Goal: Transaction & Acquisition: Purchase product/service

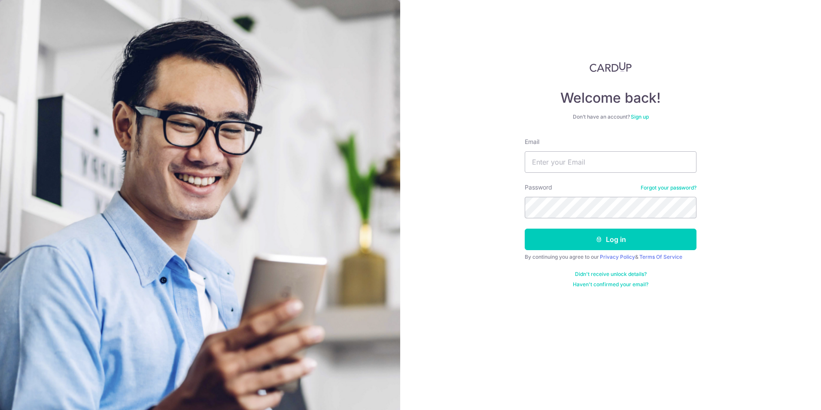
click at [567, 151] on div "Email" at bounding box center [611, 154] width 172 height 35
click at [564, 154] on input "Email" at bounding box center [611, 161] width 172 height 21
type input "1zhishin@gmail.com"
click at [525, 228] on button "Log in" at bounding box center [611, 238] width 172 height 21
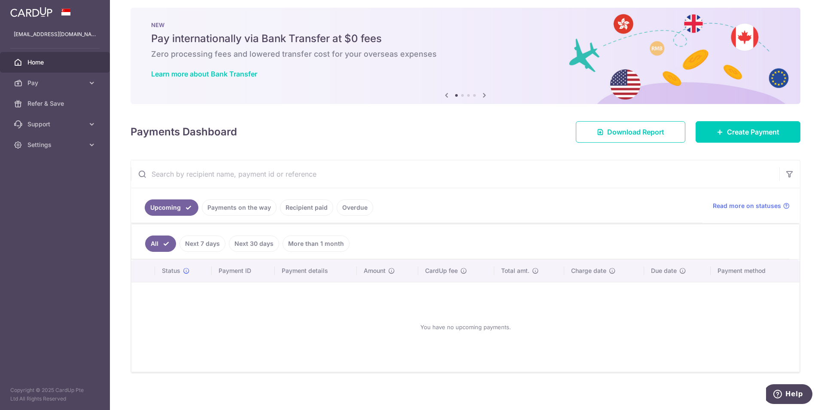
scroll to position [10, 0]
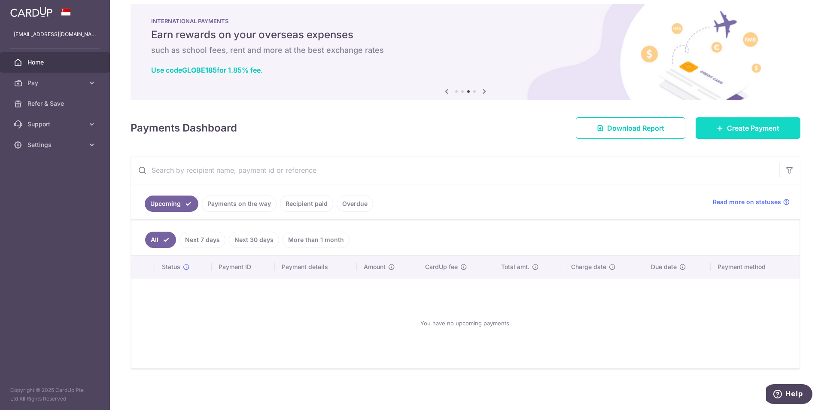
click at [735, 127] on span "Create Payment" at bounding box center [753, 128] width 52 height 10
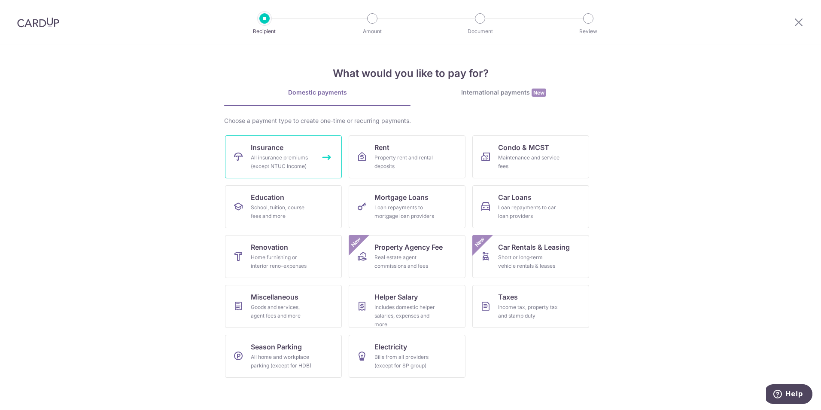
click at [286, 152] on link "Insurance All insurance premiums (except NTUC Income)" at bounding box center [283, 156] width 117 height 43
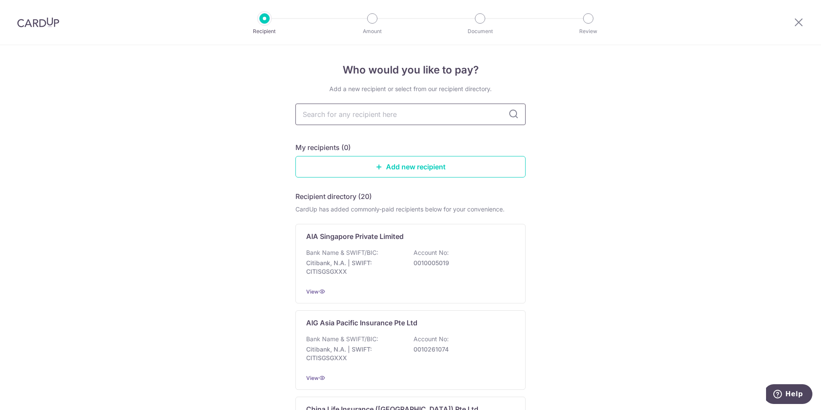
click at [363, 106] on input "text" at bounding box center [410, 113] width 230 height 21
click at [358, 118] on input "text" at bounding box center [410, 113] width 230 height 21
type input "singapore life"
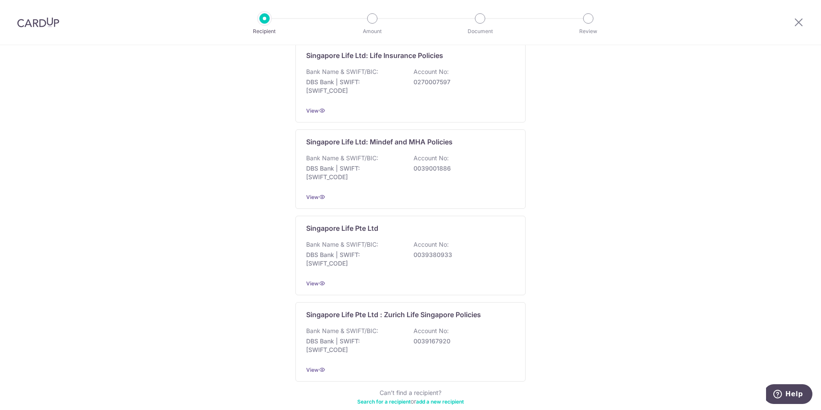
scroll to position [271, 0]
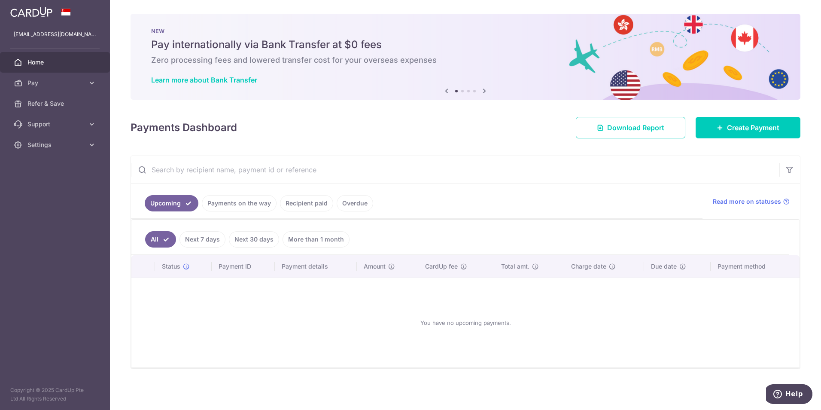
click at [252, 237] on link "Next 30 days" at bounding box center [254, 239] width 50 height 16
click at [184, 243] on link "Next 7 days" at bounding box center [190, 239] width 46 height 16
click at [154, 236] on link "All" at bounding box center [154, 239] width 19 height 16
click at [66, 82] on span "Pay" at bounding box center [55, 83] width 57 height 9
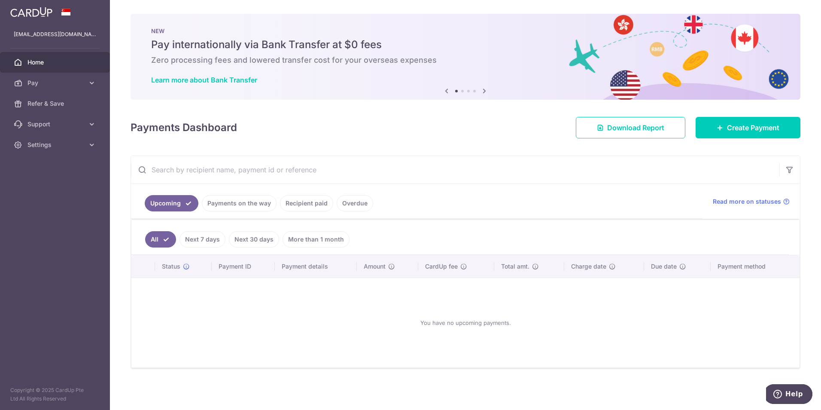
click at [255, 178] on input "text" at bounding box center [455, 169] width 648 height 27
click at [309, 238] on link "More than 1 month" at bounding box center [315, 239] width 67 height 16
click at [306, 207] on link "Recipient paid" at bounding box center [306, 203] width 53 height 16
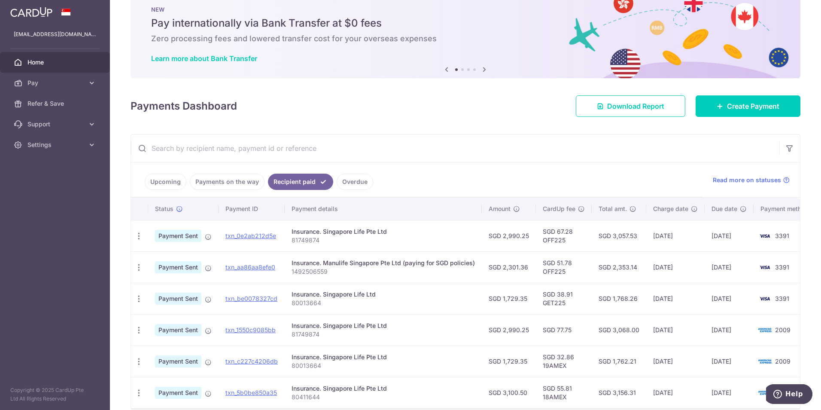
scroll to position [66, 0]
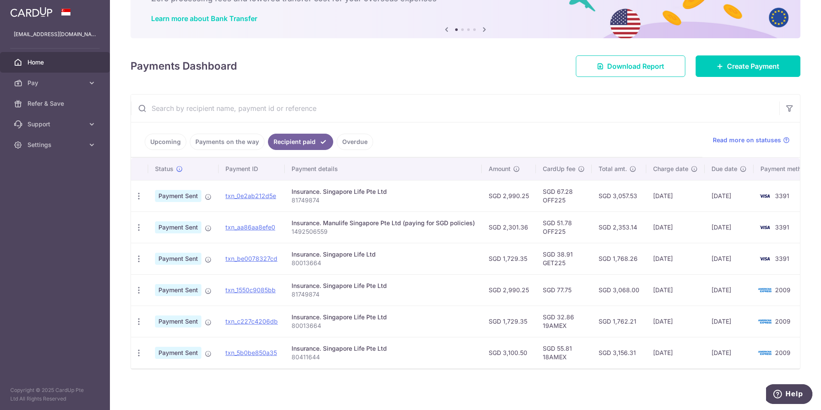
drag, startPoint x: 325, startPoint y: 251, endPoint x: 377, endPoint y: 249, distance: 52.8
click at [377, 250] on div "Insurance. Singapore Life Ltd" at bounding box center [382, 254] width 183 height 9
drag, startPoint x: 377, startPoint y: 249, endPoint x: 365, endPoint y: 274, distance: 27.5
click at [368, 274] on td "Insurance. Singapore Life Pte Ltd 81749874" at bounding box center [383, 289] width 197 height 31
drag, startPoint x: 288, startPoint y: 259, endPoint x: 314, endPoint y: 258, distance: 26.6
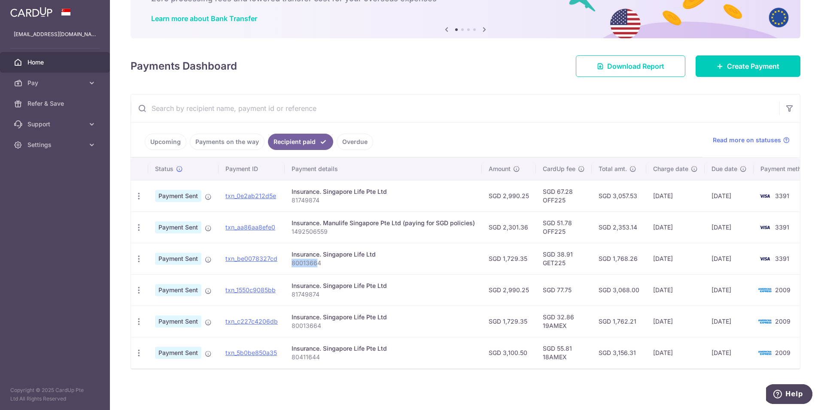
click at [314, 258] on td "Insurance. Singapore Life Ltd 80013664" at bounding box center [383, 258] width 197 height 31
drag, startPoint x: 314, startPoint y: 258, endPoint x: 311, endPoint y: 272, distance: 15.0
click at [311, 274] on td "Insurance. Singapore Life Pte Ltd 81749874" at bounding box center [383, 289] width 197 height 31
click at [306, 250] on div "Insurance. Singapore Life Ltd" at bounding box center [382, 254] width 183 height 9
click at [254, 255] on link "txn_be0078327cd" at bounding box center [251, 258] width 52 height 7
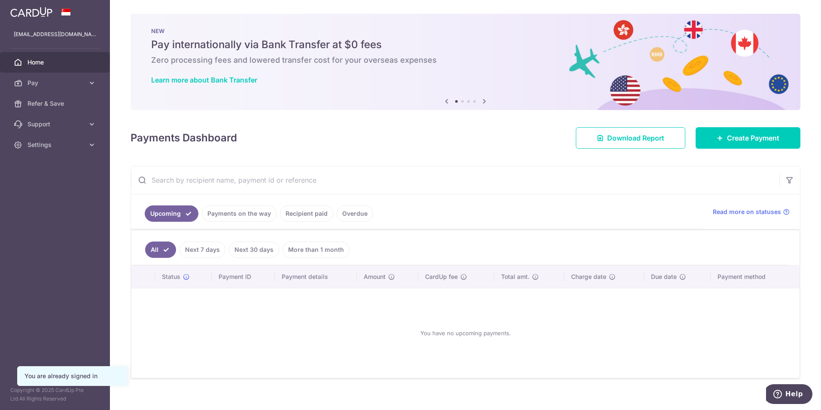
click at [39, 62] on span "Home" at bounding box center [55, 62] width 57 height 9
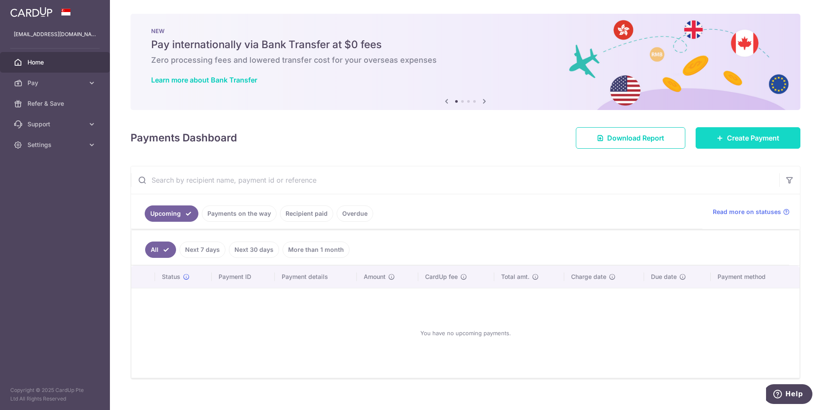
click at [736, 143] on span "Create Payment" at bounding box center [753, 138] width 52 height 10
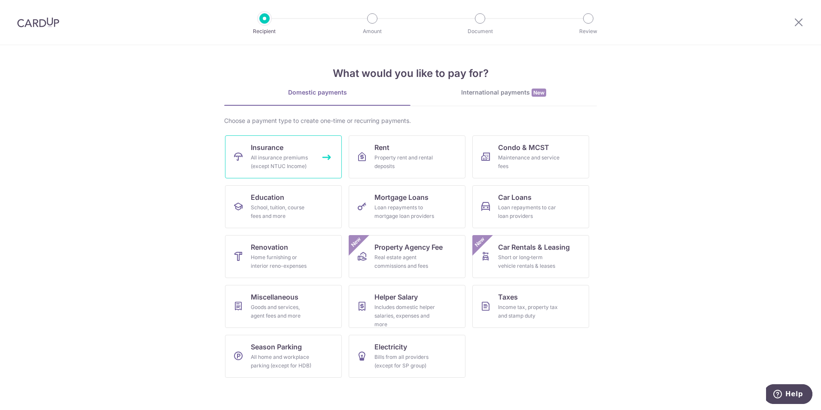
click at [303, 158] on div "All insurance premiums (except NTUC Income)" at bounding box center [282, 161] width 62 height 17
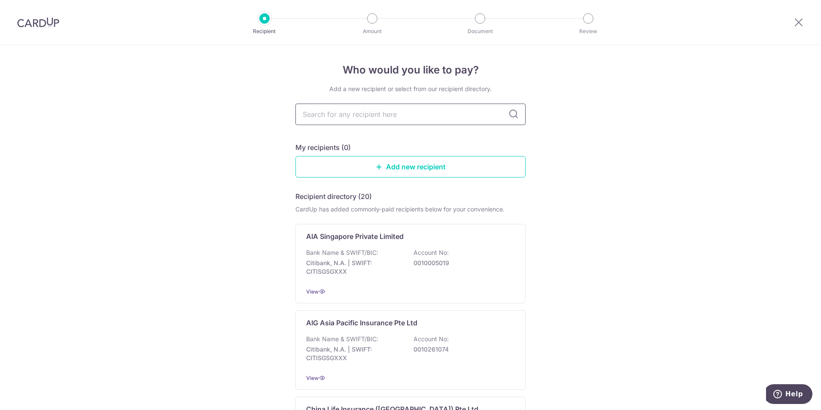
click at [369, 112] on input "text" at bounding box center [410, 113] width 230 height 21
type input "singapore life"
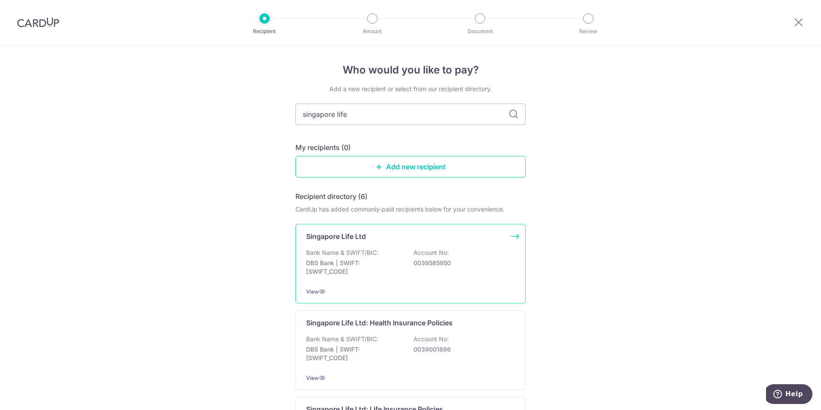
click at [399, 253] on div "Bank Name & SWIFT/BIC: DBS Bank | SWIFT: [SWIFT_CODE] Account No: 0039585950" at bounding box center [410, 264] width 209 height 32
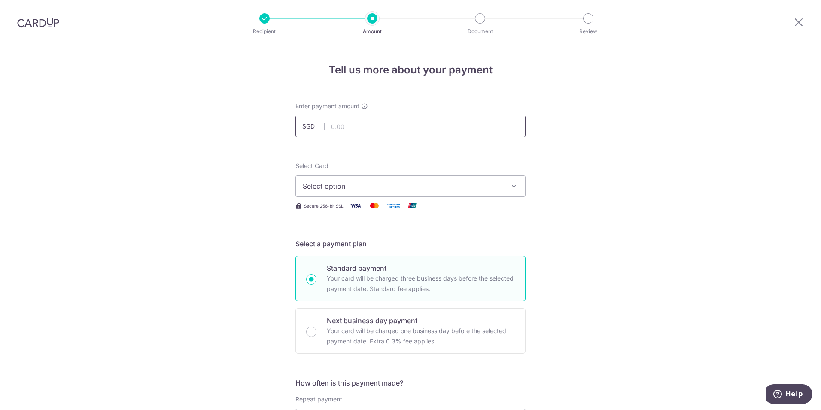
click at [416, 131] on input "text" at bounding box center [410, 125] width 230 height 21
click at [397, 132] on input "text" at bounding box center [410, 125] width 230 height 21
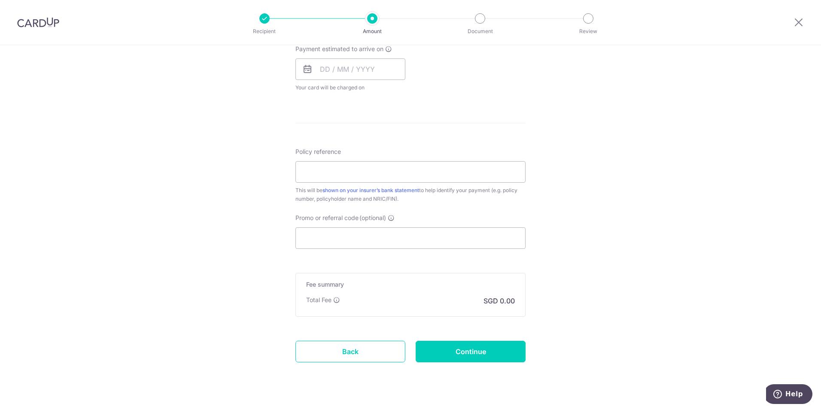
scroll to position [412, 0]
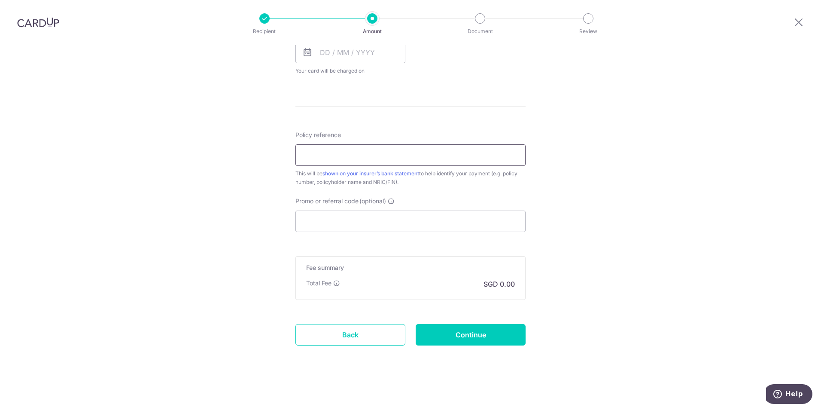
click at [367, 148] on input "Policy reference" at bounding box center [410, 154] width 230 height 21
paste input "30028332"
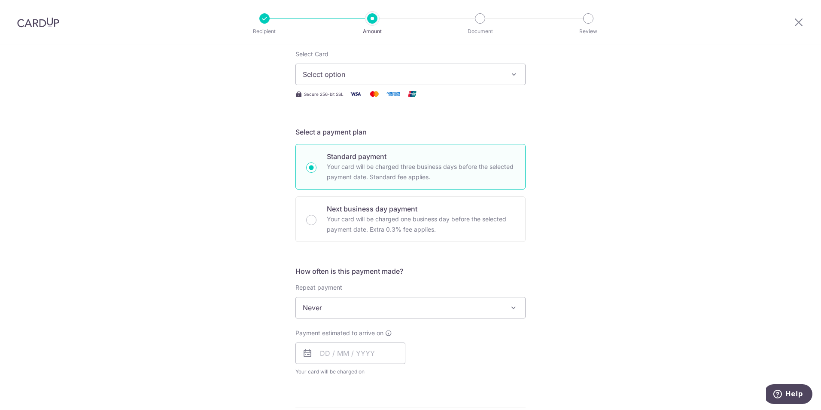
scroll to position [0, 0]
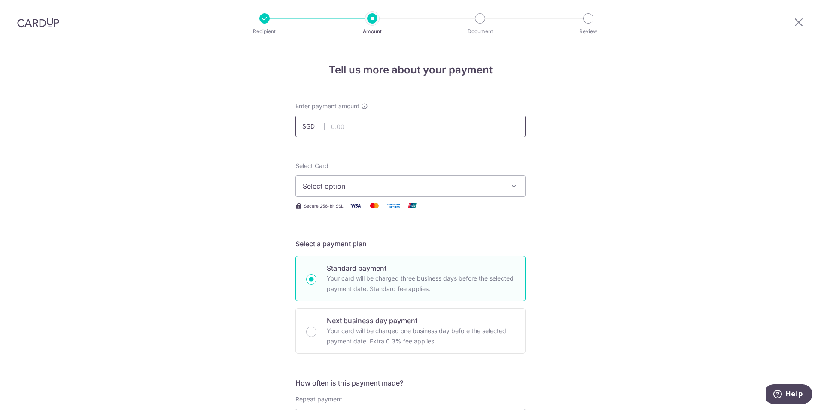
type input "30028332"
click at [374, 131] on input "text" at bounding box center [410, 125] width 230 height 21
type input "710.00"
click at [382, 178] on button "Select option" at bounding box center [410, 185] width 230 height 21
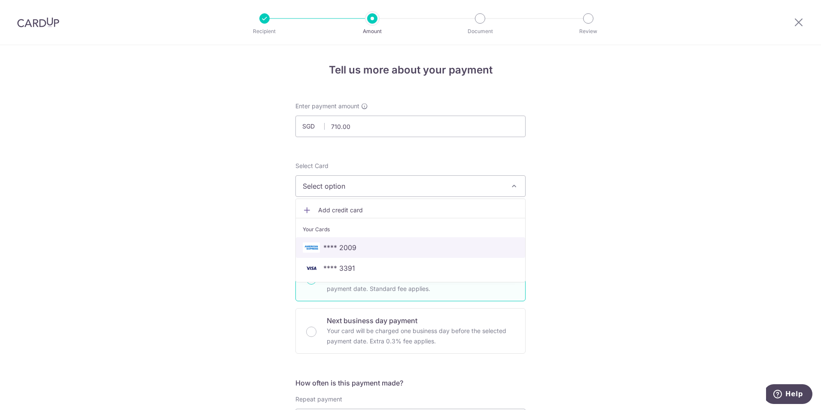
click at [373, 244] on span "**** 2009" at bounding box center [410, 247] width 215 height 10
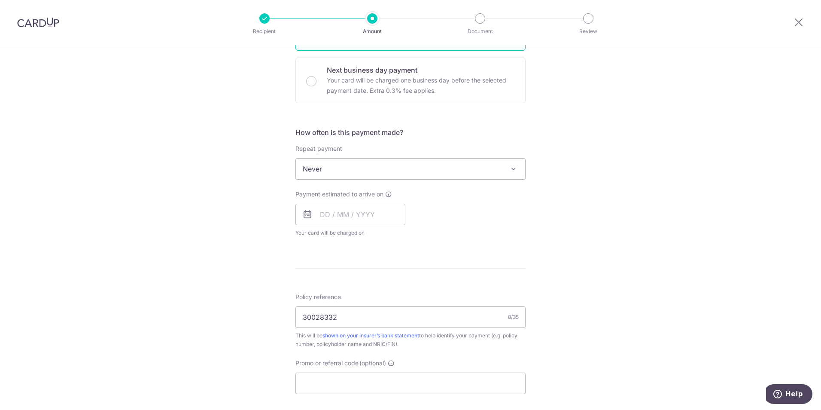
scroll to position [258, 0]
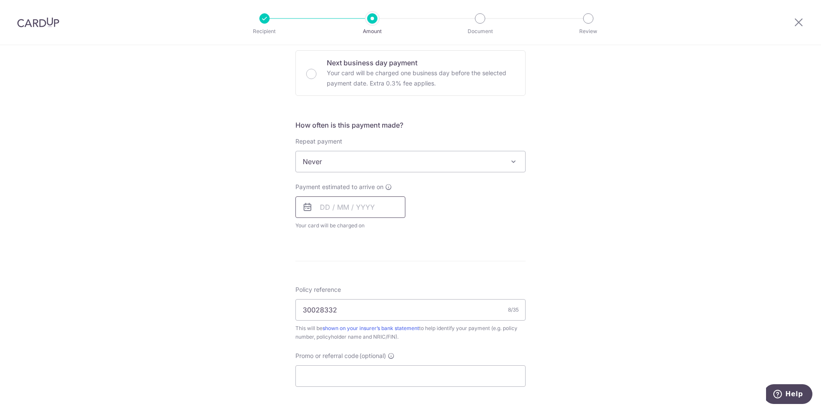
click at [373, 203] on input "text" at bounding box center [350, 206] width 110 height 21
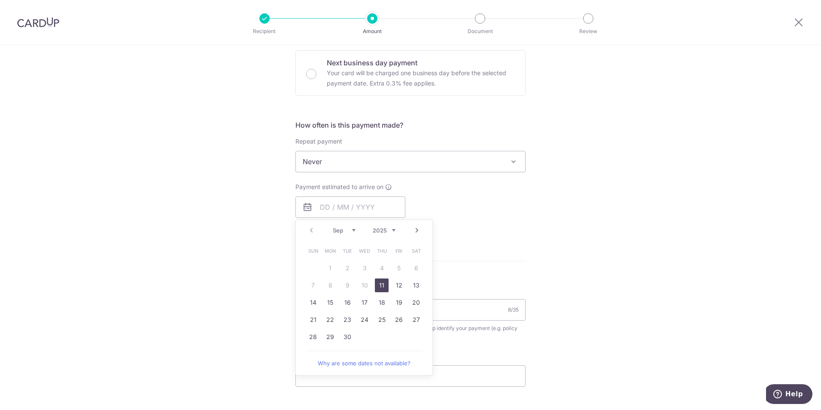
click at [479, 218] on div "Payment estimated to arrive on Prev Next Sep Oct Nov Dec 2025 2026 2027 2028 20…" at bounding box center [410, 205] width 240 height 47
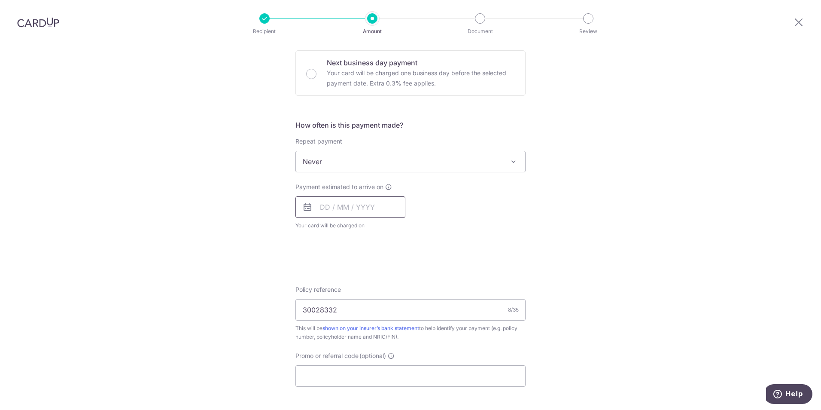
click at [375, 217] on input "text" at bounding box center [350, 206] width 110 height 21
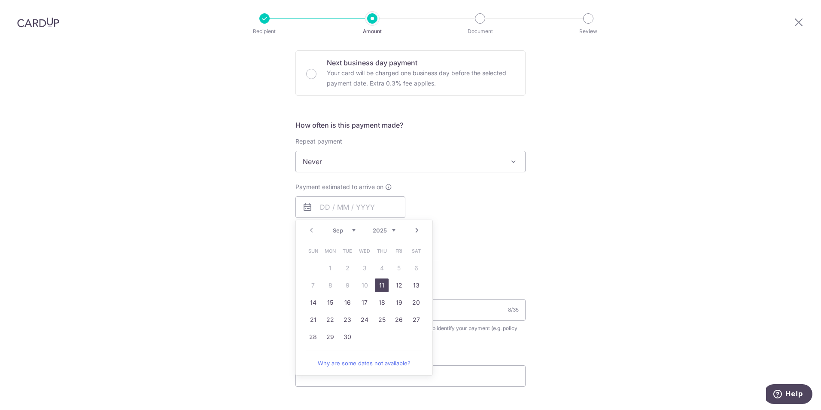
click at [378, 285] on link "11" at bounding box center [382, 285] width 14 height 14
type input "[DATE]"
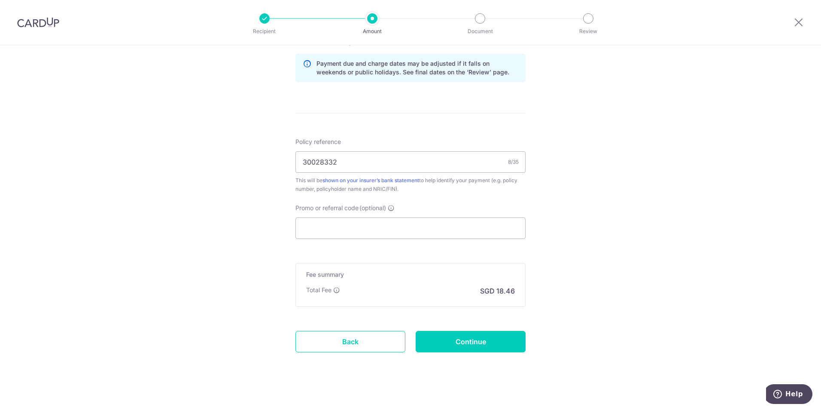
scroll to position [447, 0]
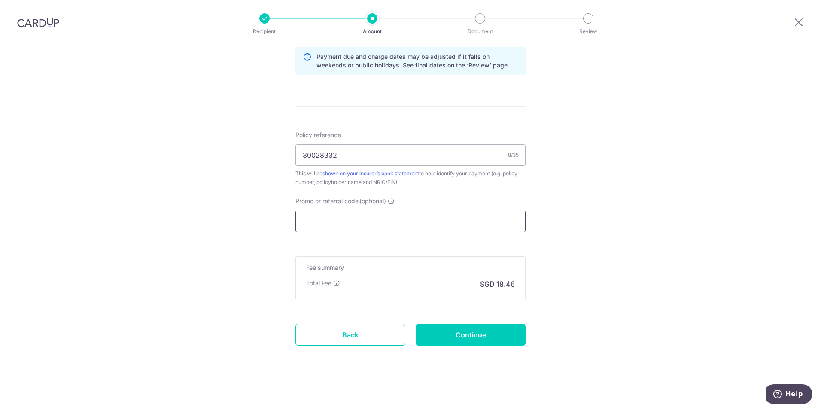
click at [379, 220] on input "Promo or referral code (optional)" at bounding box center [410, 220] width 230 height 21
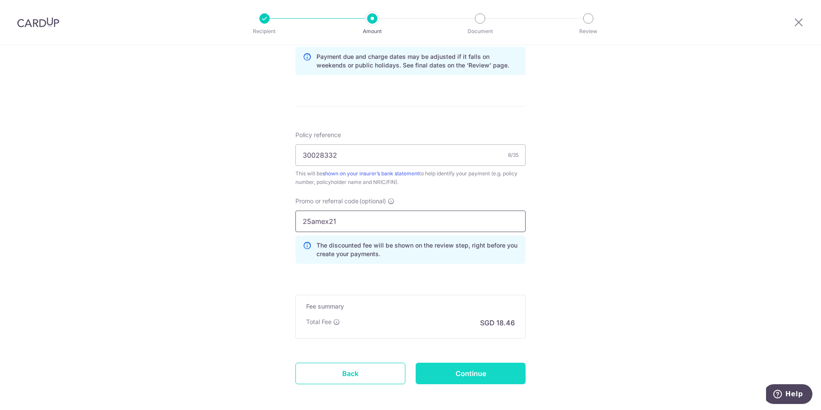
type input "25amex21"
click at [473, 367] on input "Continue" at bounding box center [471, 372] width 110 height 21
type input "Create Schedule"
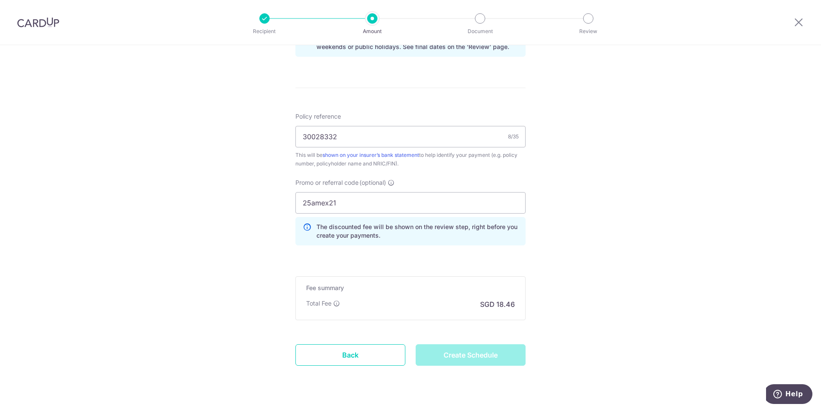
scroll to position [486, 0]
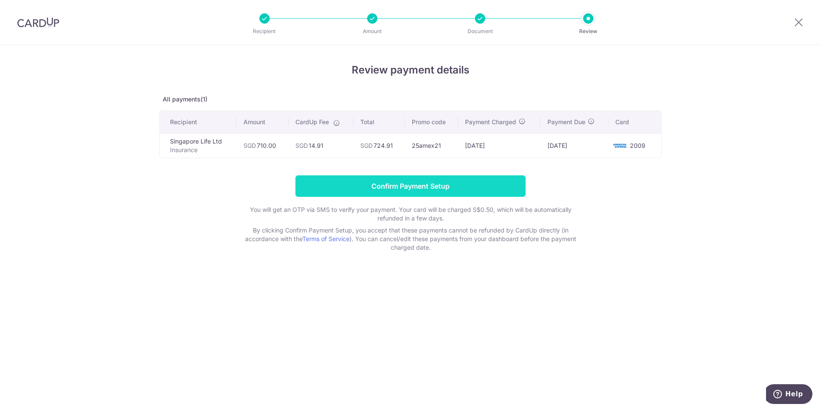
click at [470, 189] on input "Confirm Payment Setup" at bounding box center [410, 185] width 230 height 21
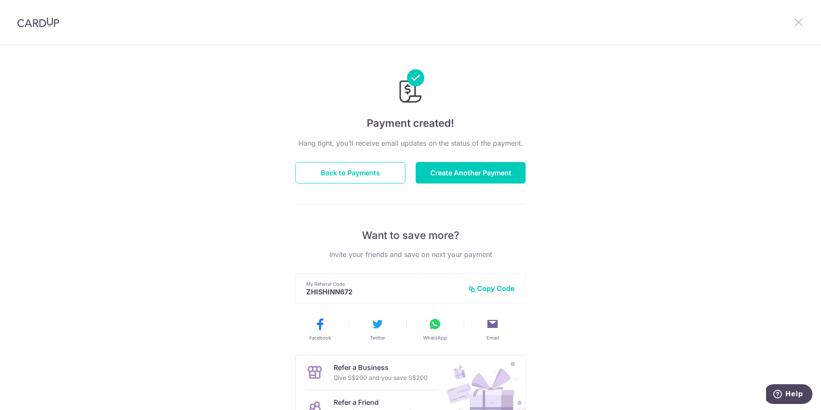
click at [798, 21] on icon at bounding box center [798, 22] width 10 height 11
